Goal: Task Accomplishment & Management: Manage account settings

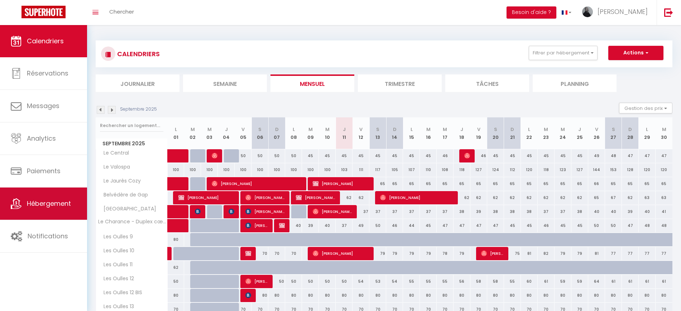
click at [53, 208] on span "Hébergement" at bounding box center [49, 203] width 44 height 9
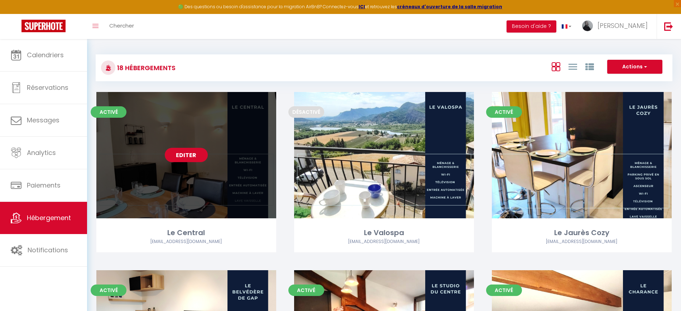
click at [202, 149] on link "Editer" at bounding box center [186, 155] width 43 height 14
select select "3"
select select "2"
select select "1"
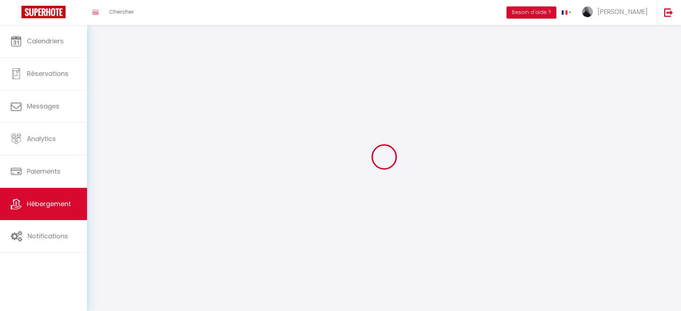
select select
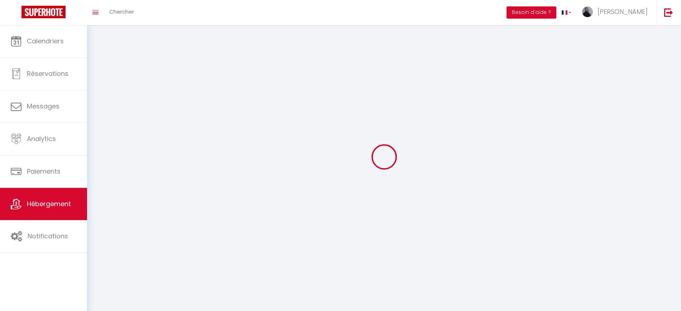
checkbox input "false"
select select
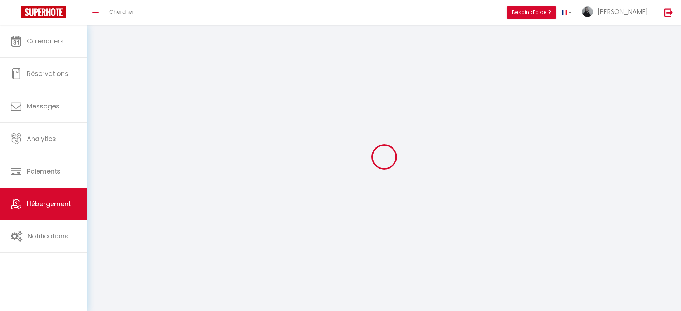
select select
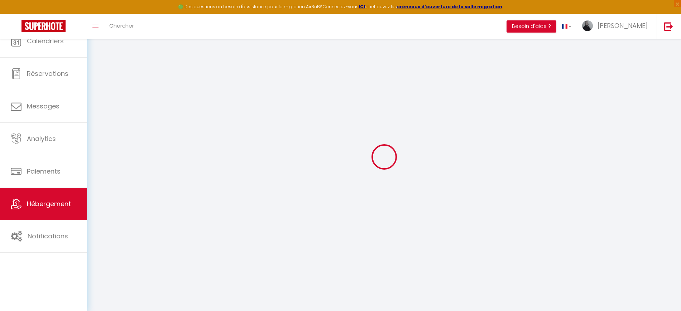
select select
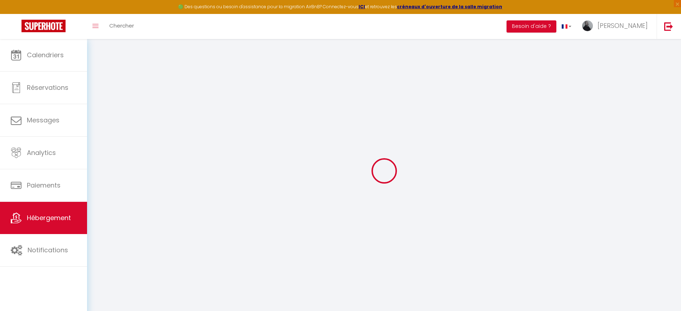
select select
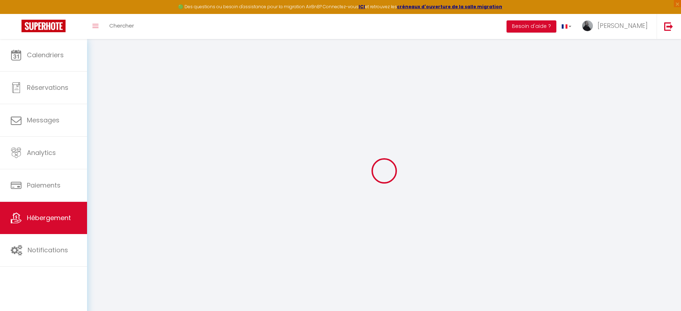
select select
select select "+ 20 %"
select select "+ 23 %"
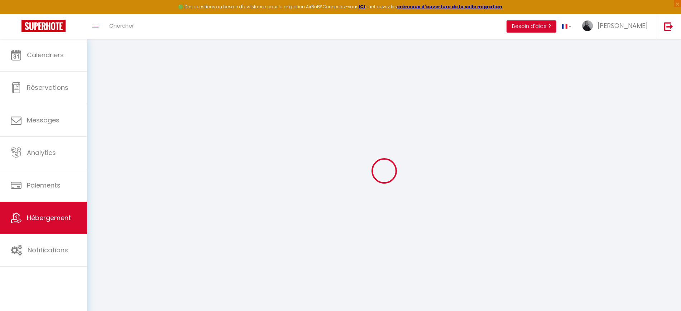
select select "+ 10 %"
select select
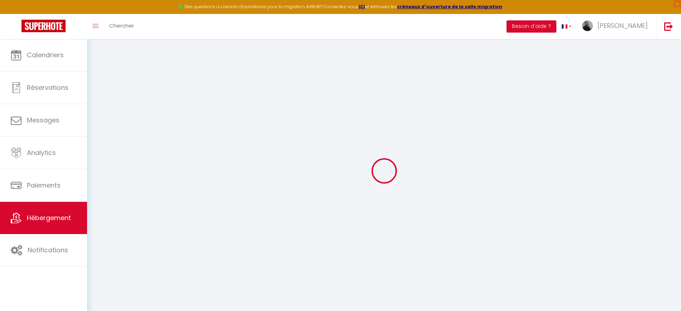
select select
checkbox input "false"
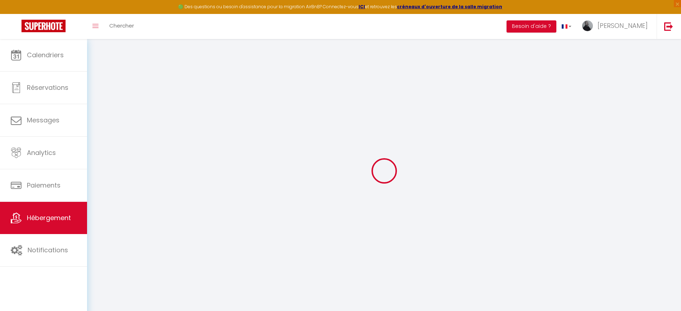
checkbox input "false"
select select
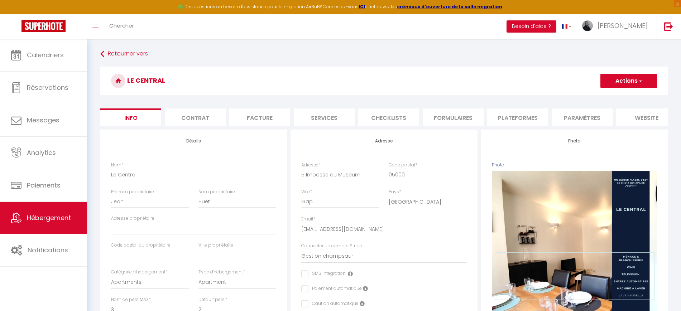
click at [501, 118] on li "Plateformes" at bounding box center [517, 117] width 61 height 18
select select
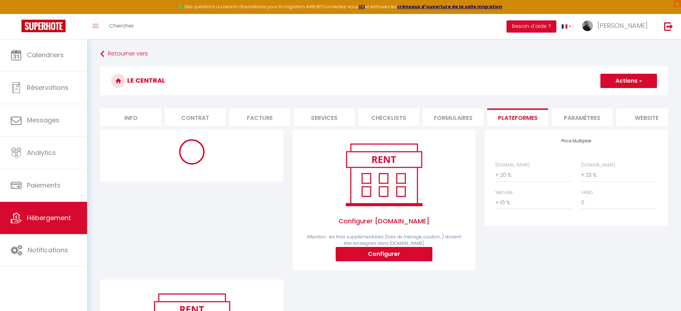
select select
select select "365"
select select "EUR"
select select
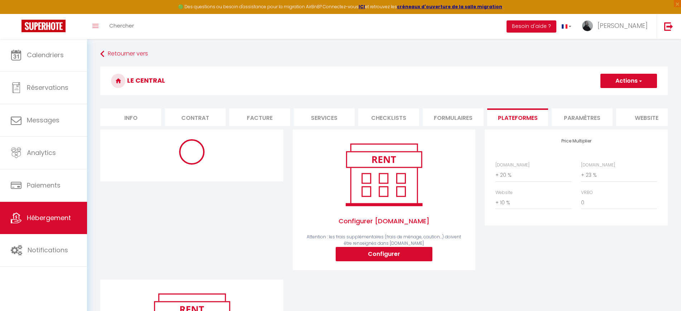
select select "6771-1489170610407977696"
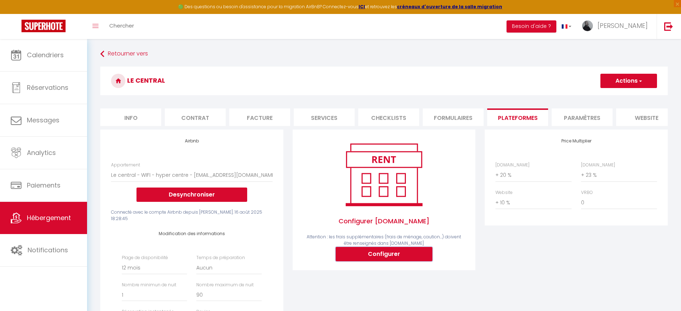
click at [367, 254] on button "Configurer" at bounding box center [383, 254] width 97 height 14
select select
type input "[PERSON_NAME][EMAIL_ADDRESS][PERSON_NAME][DOMAIN_NAME]"
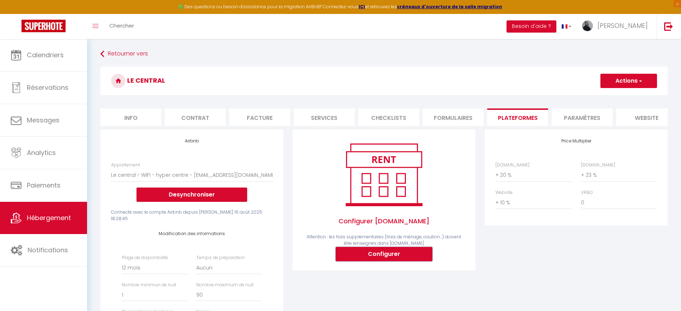
type input "[EMAIL_ADDRESS][DOMAIN_NAME]"
select select
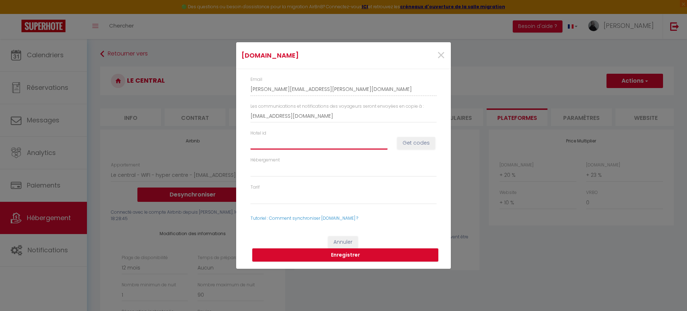
click at [271, 141] on input "Hotel id" at bounding box center [319, 142] width 137 height 13
type input "1"
select select
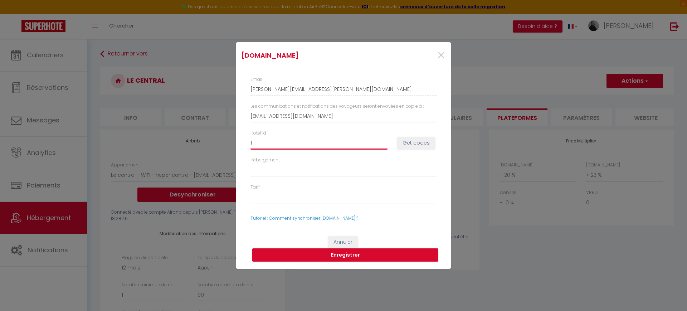
type input "14"
select select
type input "148"
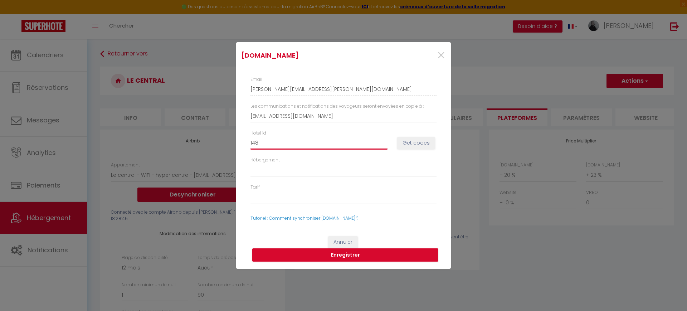
select select
type input "1484"
select select
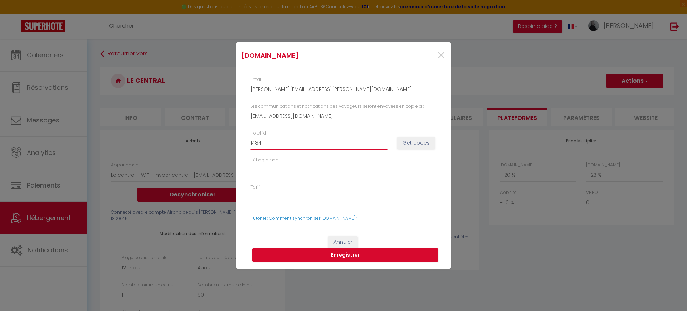
select select
type input "14844"
select select
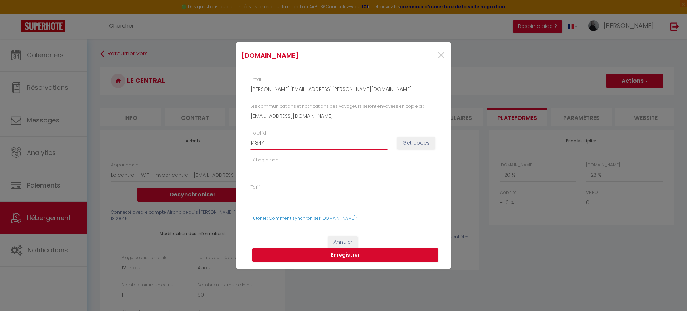
select select
type input "148447"
select select
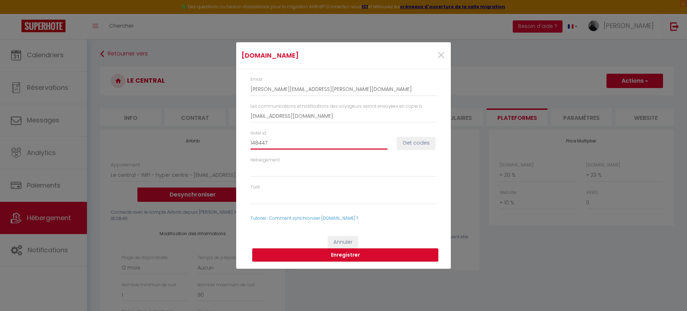
type input "1484478"
select select
type input "14844786"
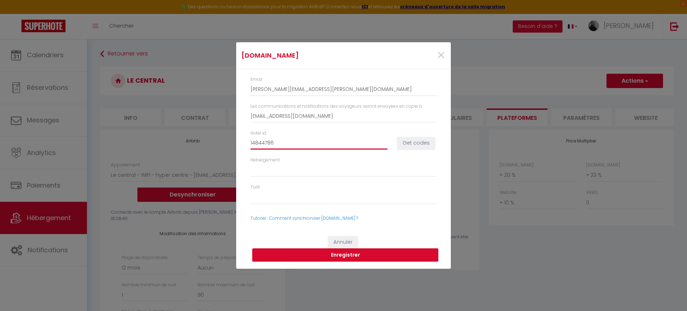
select select
type input "14844786"
click at [419, 144] on button "Get codes" at bounding box center [416, 143] width 38 height 12
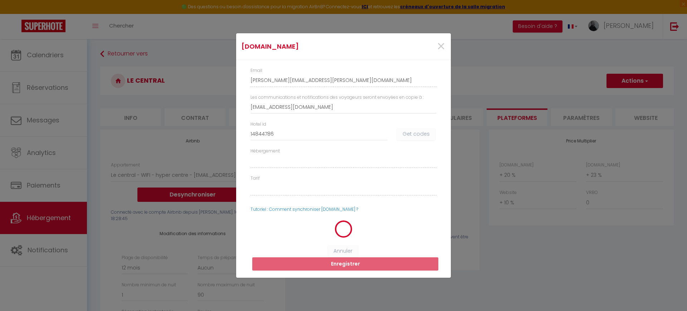
select select
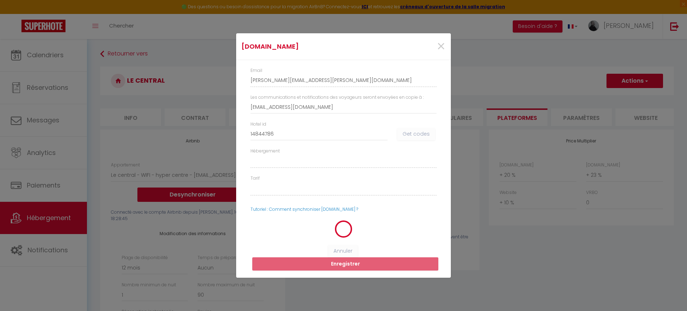
select select
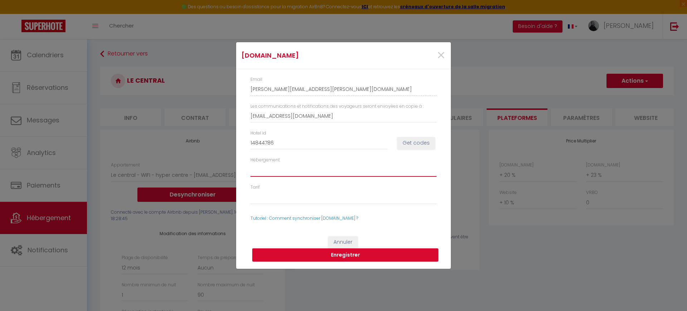
click at [338, 170] on select "Hébergement" at bounding box center [344, 170] width 186 height 14
click at [417, 148] on button "Get codes" at bounding box center [416, 143] width 38 height 12
select select
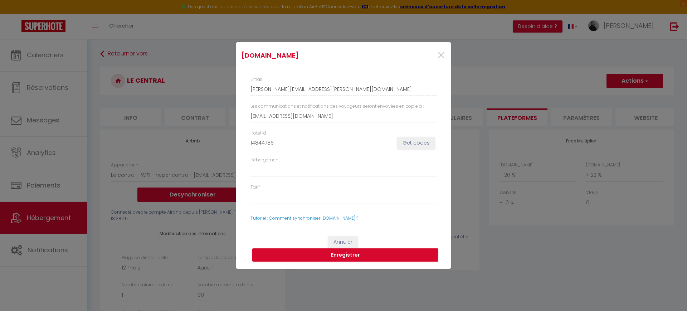
select select
